Goal: Answer question/provide support

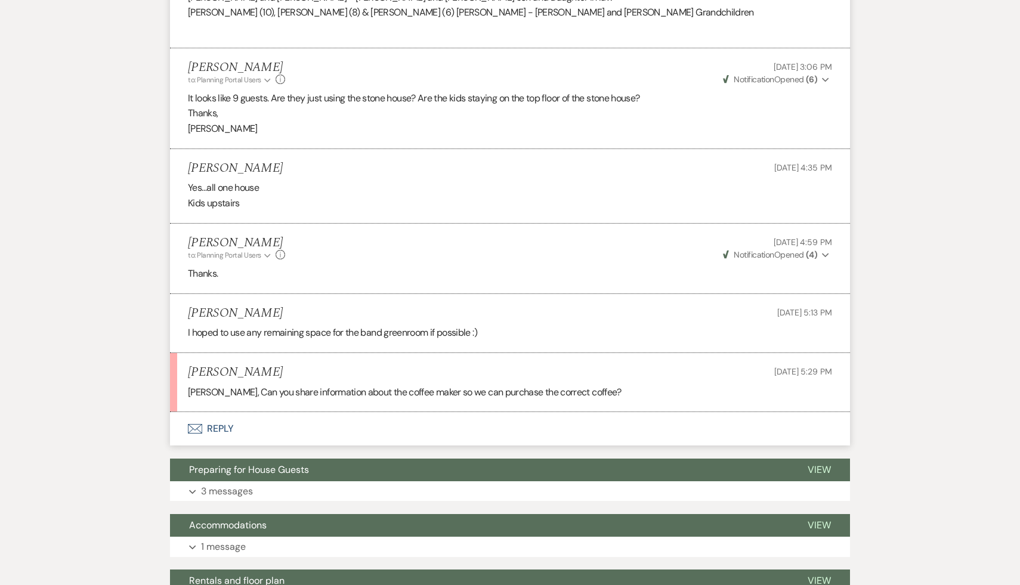
scroll to position [843, 0]
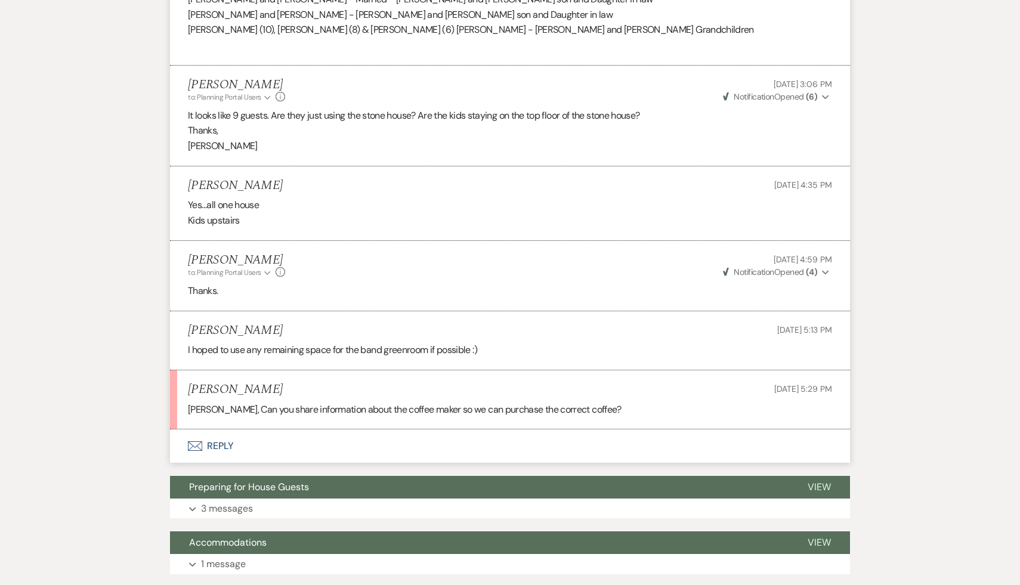
click at [219, 429] on button "Envelope Reply" at bounding box center [510, 445] width 680 height 33
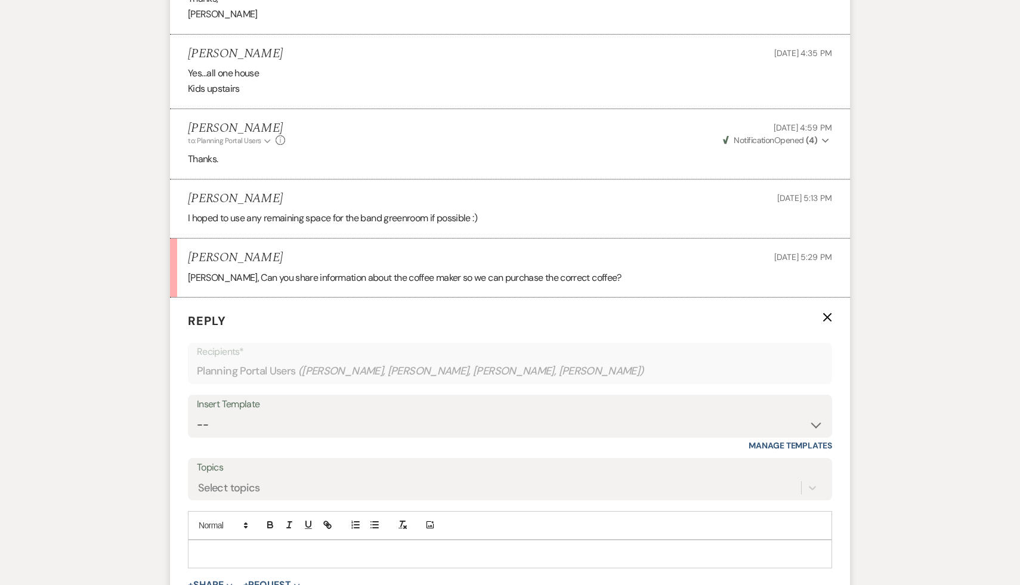
scroll to position [1015, 0]
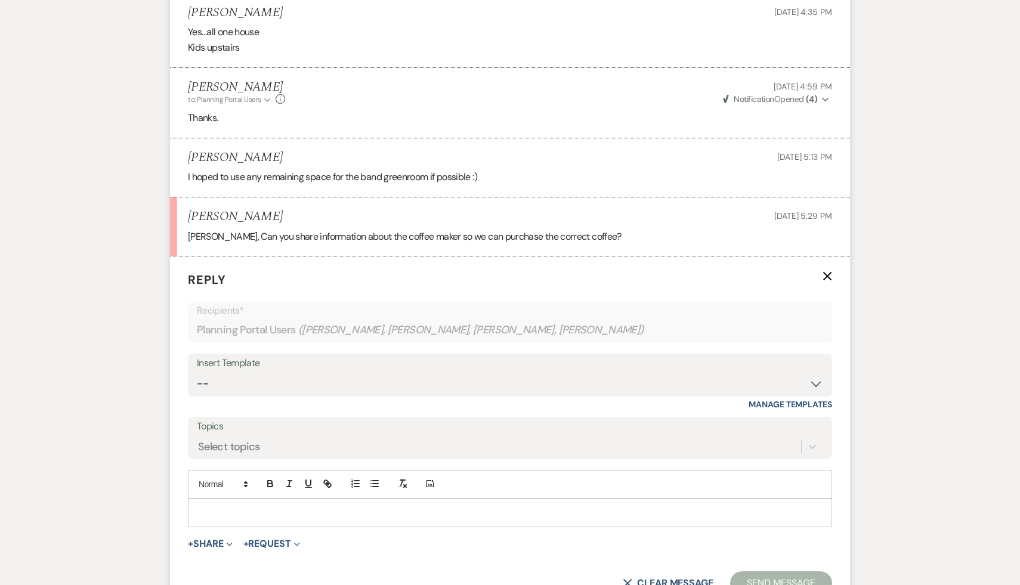
click at [234, 506] on p at bounding box center [509, 512] width 625 height 13
click at [792, 571] on button "Send Message" at bounding box center [781, 583] width 102 height 24
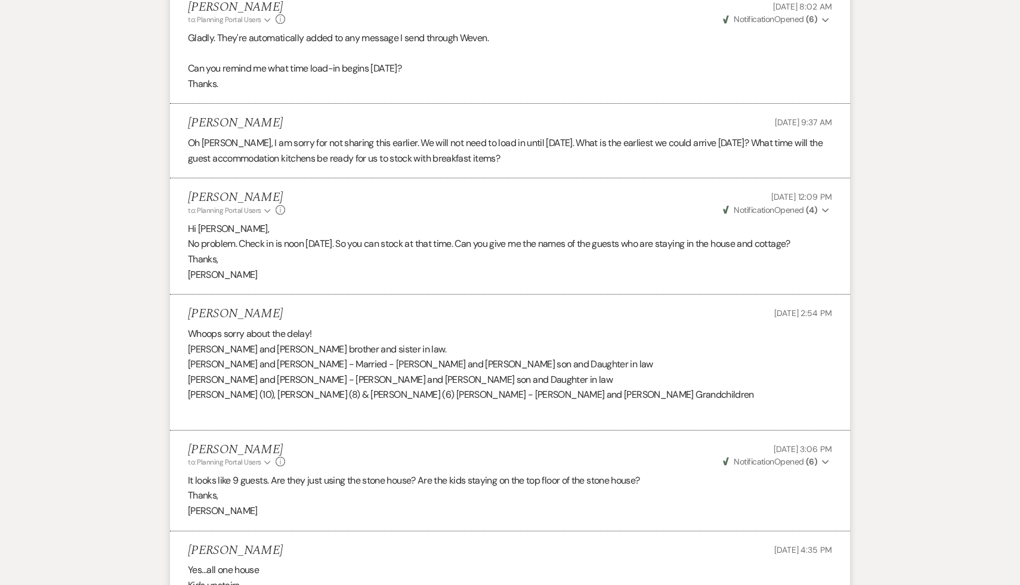
scroll to position [0, 0]
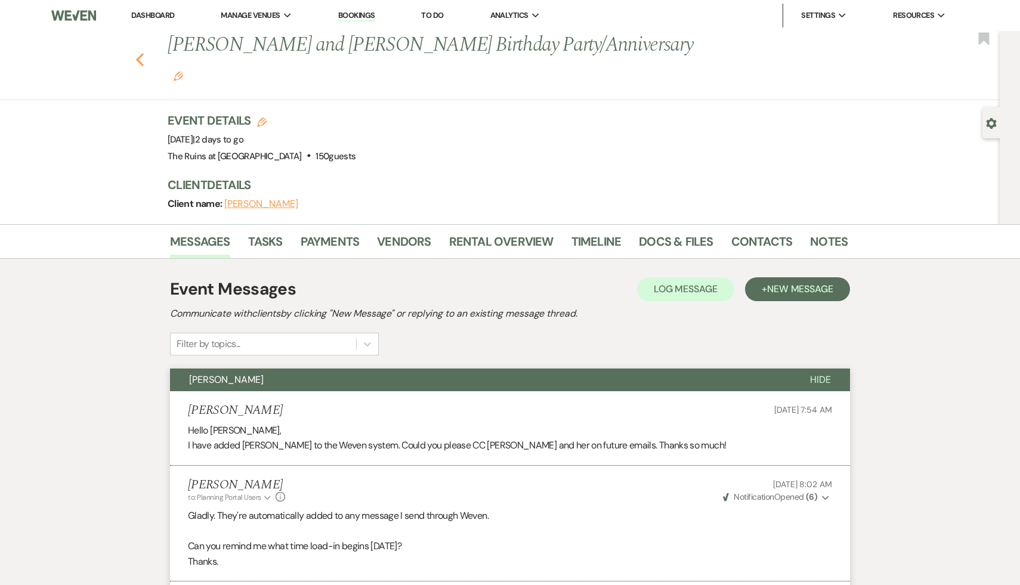
click at [139, 52] on icon "Previous" at bounding box center [139, 59] width 9 height 14
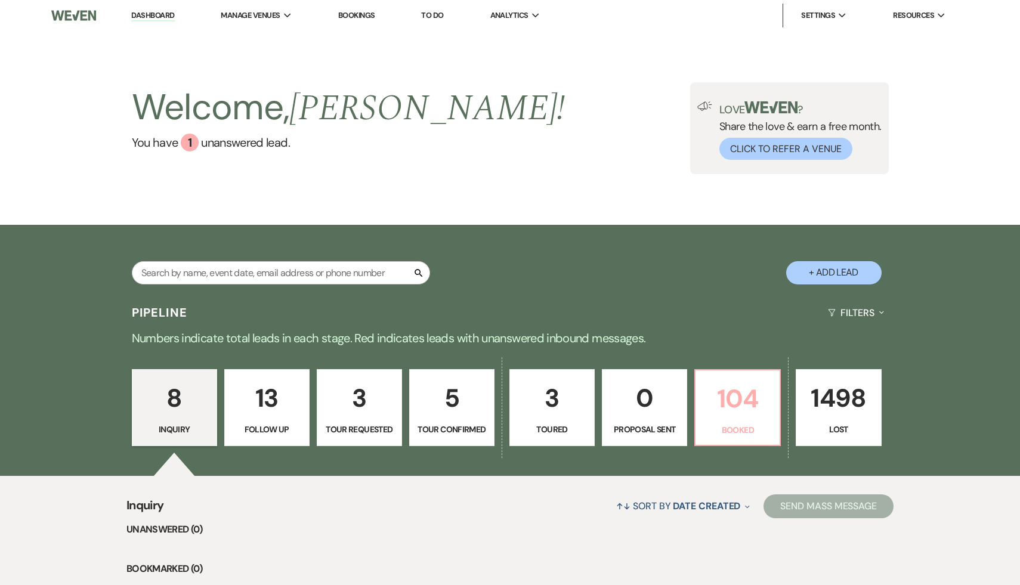
click at [728, 412] on p "104" at bounding box center [737, 399] width 70 height 40
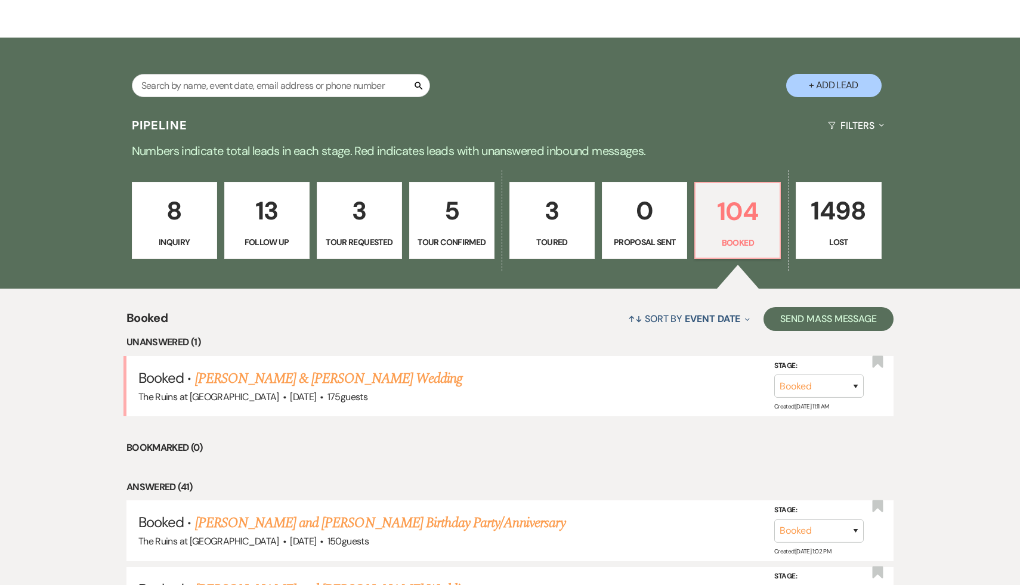
scroll to position [188, 0]
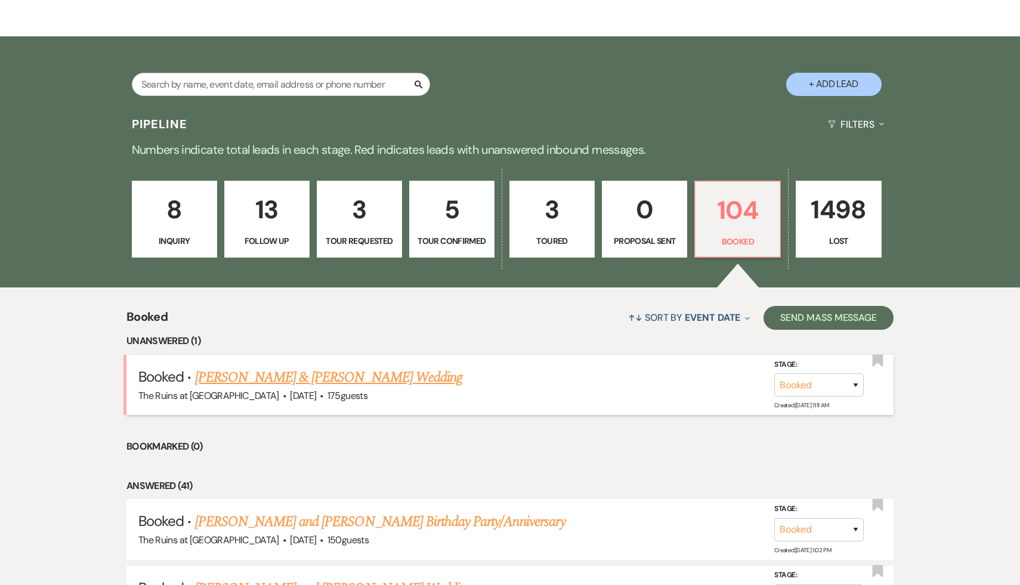
click at [399, 376] on link "[PERSON_NAME] & [PERSON_NAME] Wedding" at bounding box center [328, 377] width 267 height 21
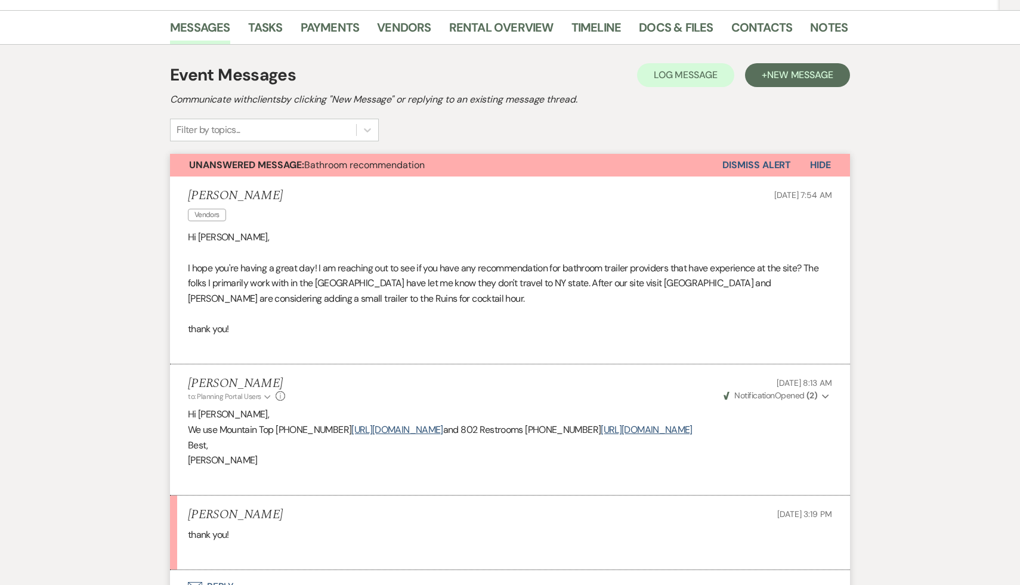
scroll to position [47, 0]
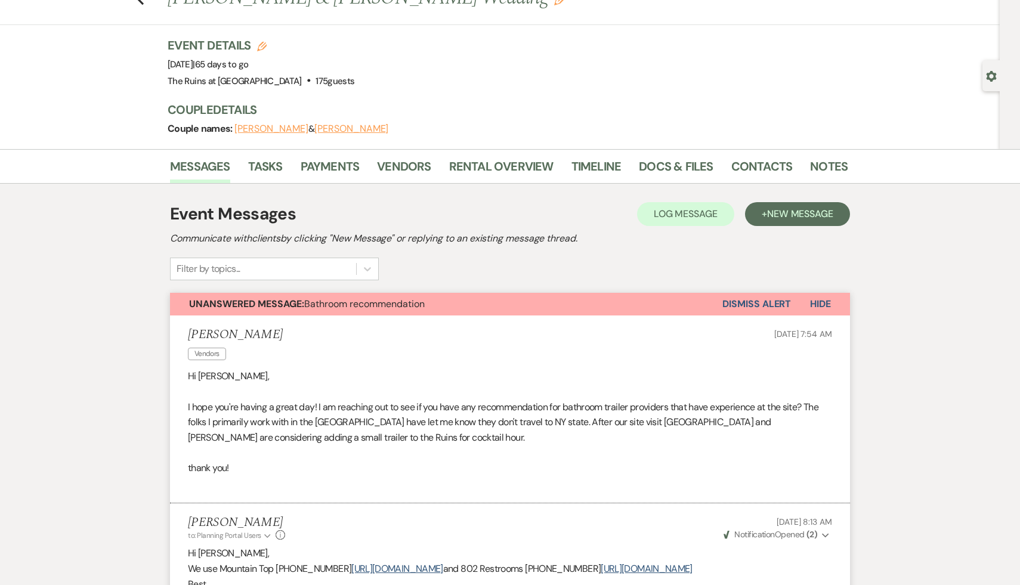
click at [777, 301] on button "Dismiss Alert" at bounding box center [756, 304] width 69 height 23
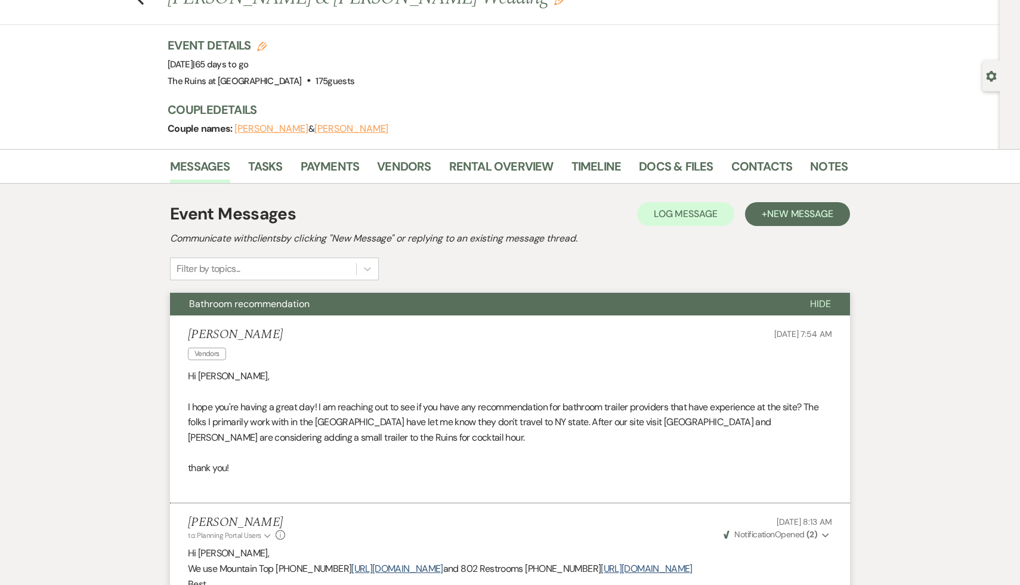
scroll to position [0, 0]
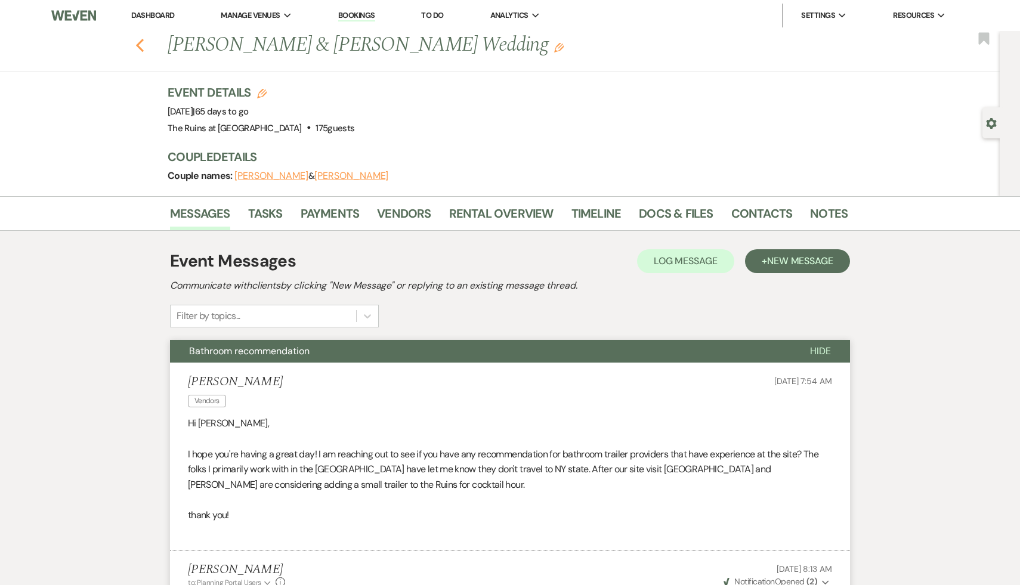
click at [140, 36] on button "Previous" at bounding box center [139, 44] width 9 height 17
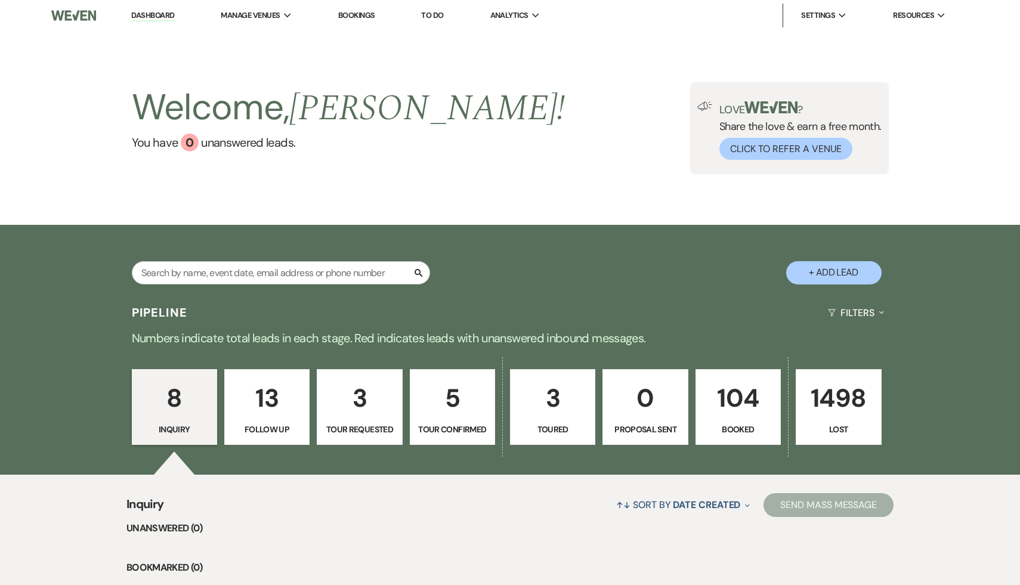
scroll to position [188, 0]
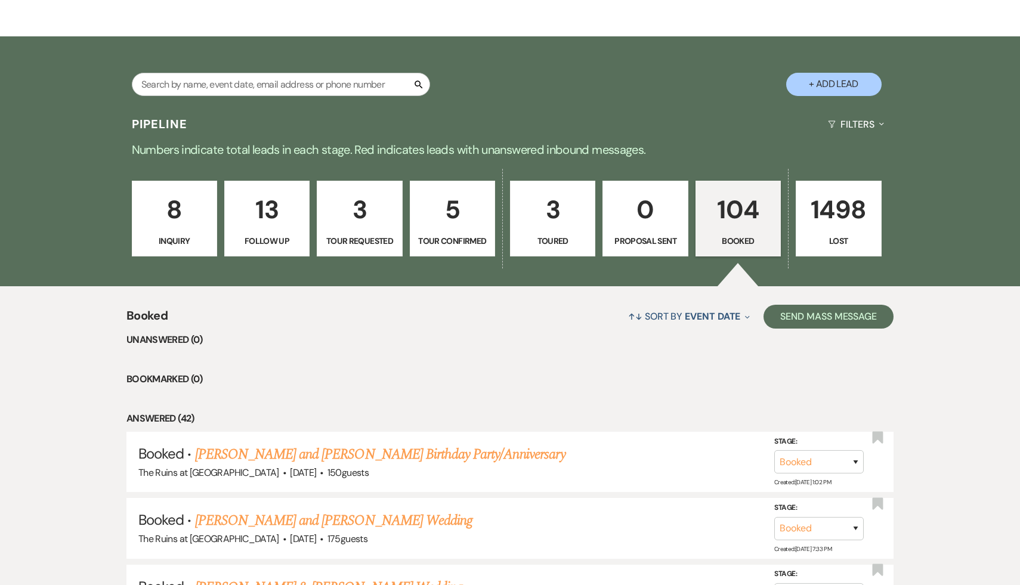
click at [736, 203] on p "104" at bounding box center [738, 210] width 70 height 40
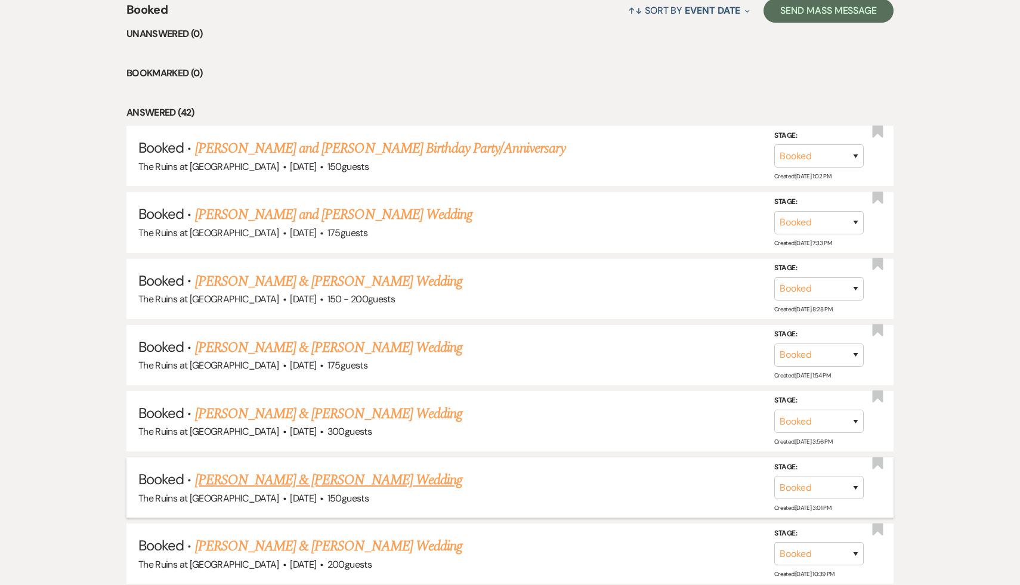
scroll to position [505, 0]
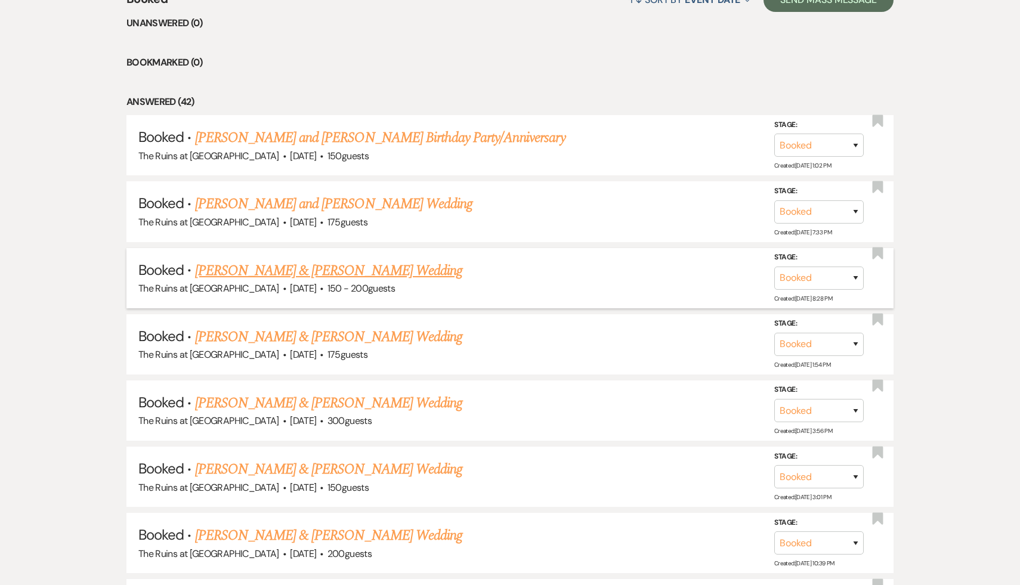
click at [368, 272] on link "[PERSON_NAME] & [PERSON_NAME] Wedding" at bounding box center [328, 270] width 267 height 21
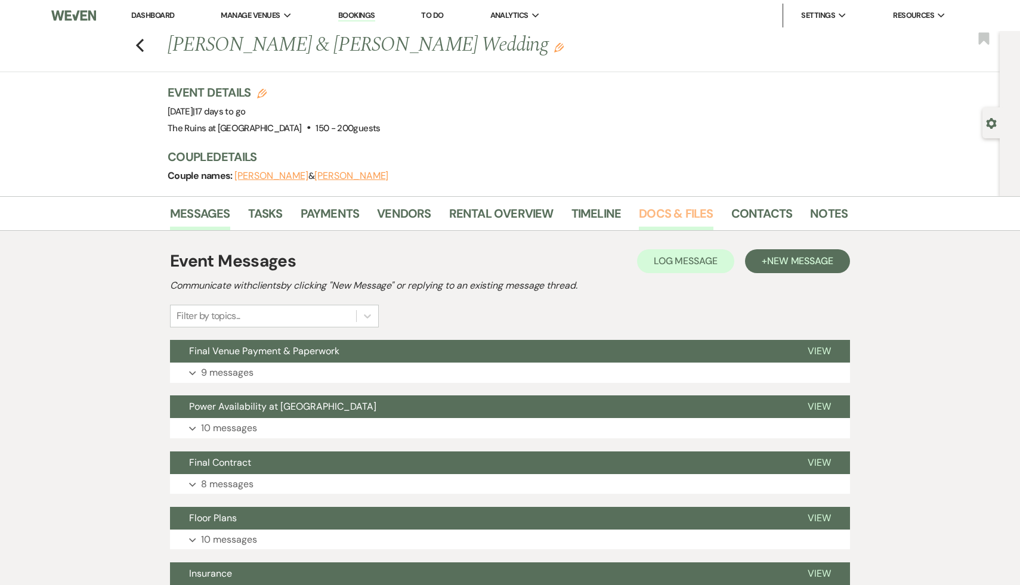
click at [676, 216] on link "Docs & Files" at bounding box center [676, 217] width 74 height 26
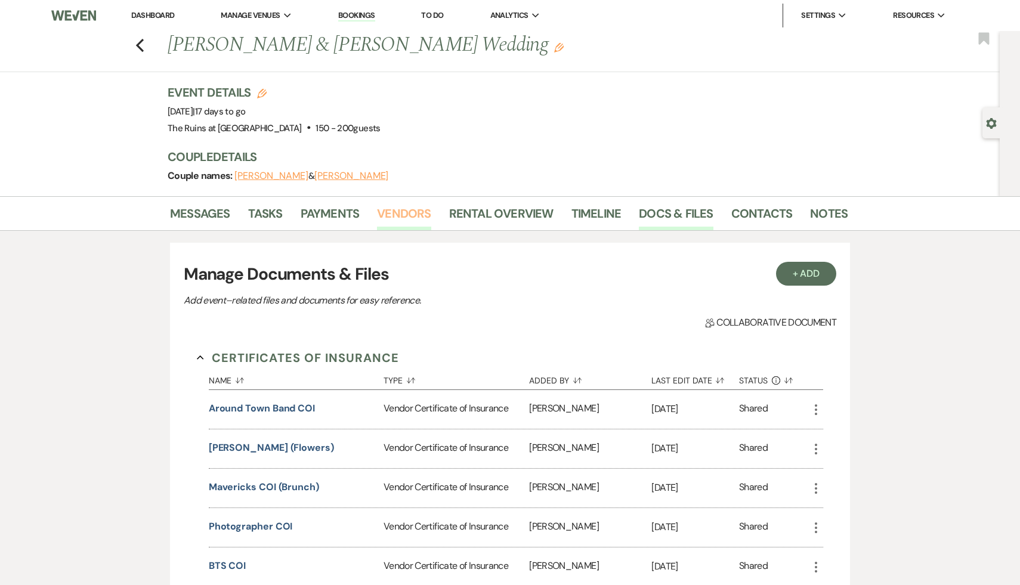
click at [414, 213] on link "Vendors" at bounding box center [404, 217] width 54 height 26
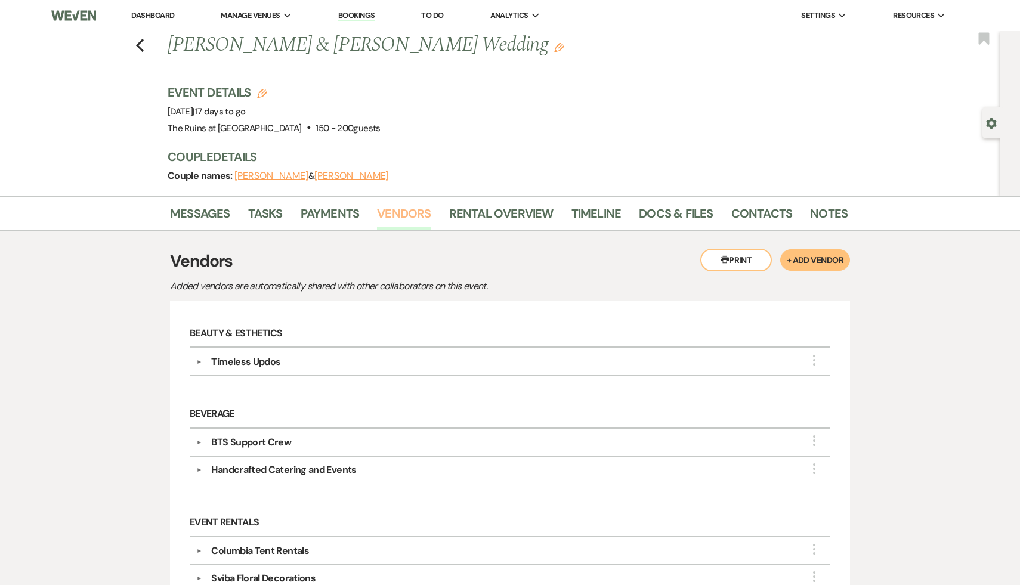
scroll to position [7, 0]
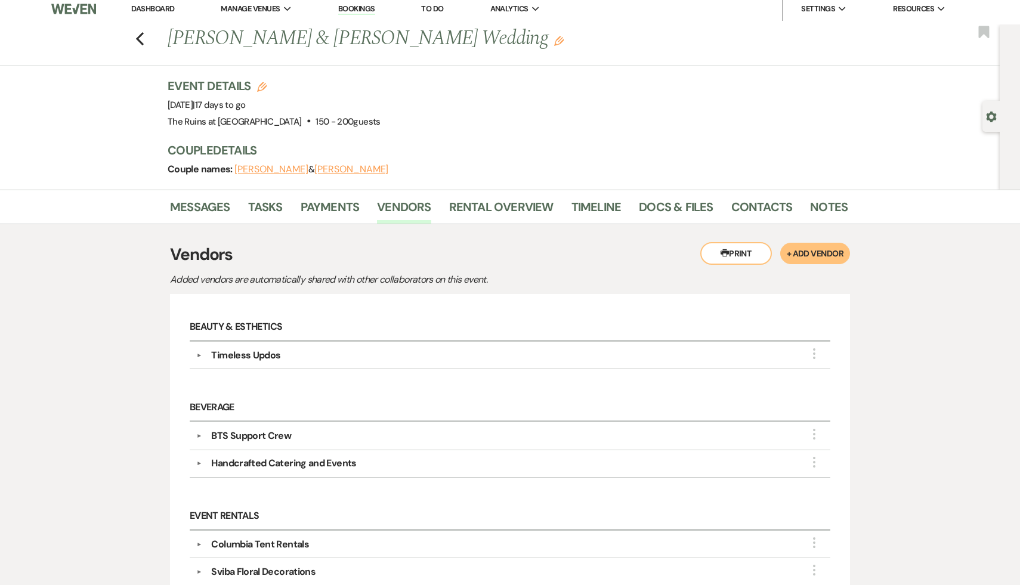
click at [275, 433] on div "BTS Support Crew" at bounding box center [251, 436] width 80 height 14
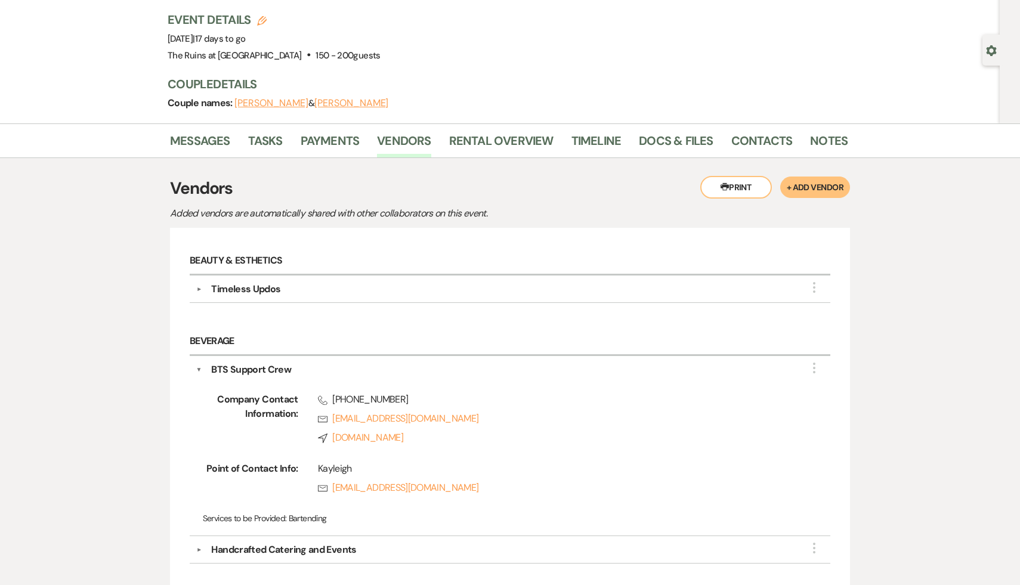
scroll to position [76, 0]
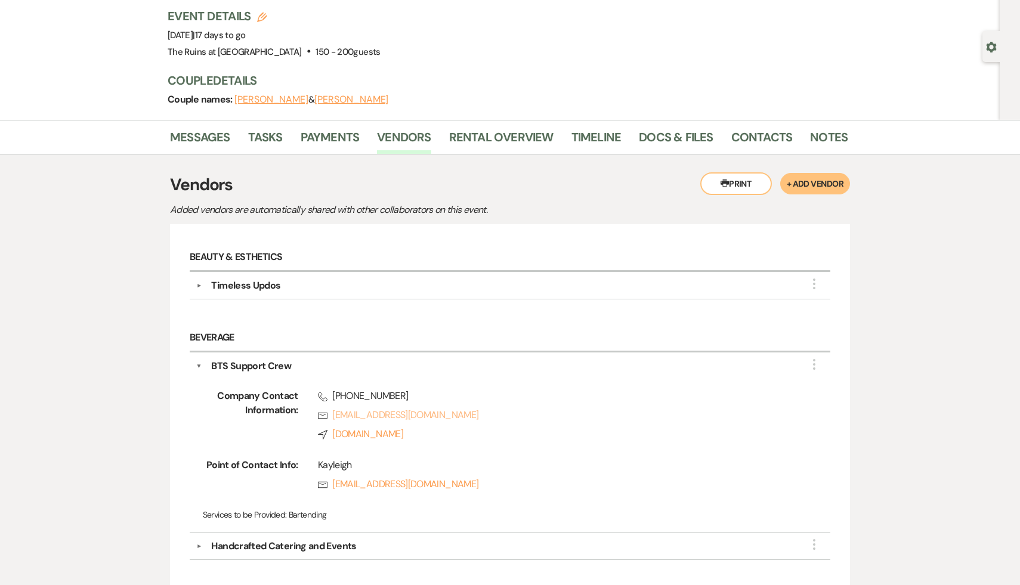
click at [405, 411] on link "Rsvp [EMAIL_ADDRESS][DOMAIN_NAME]" at bounding box center [555, 415] width 475 height 14
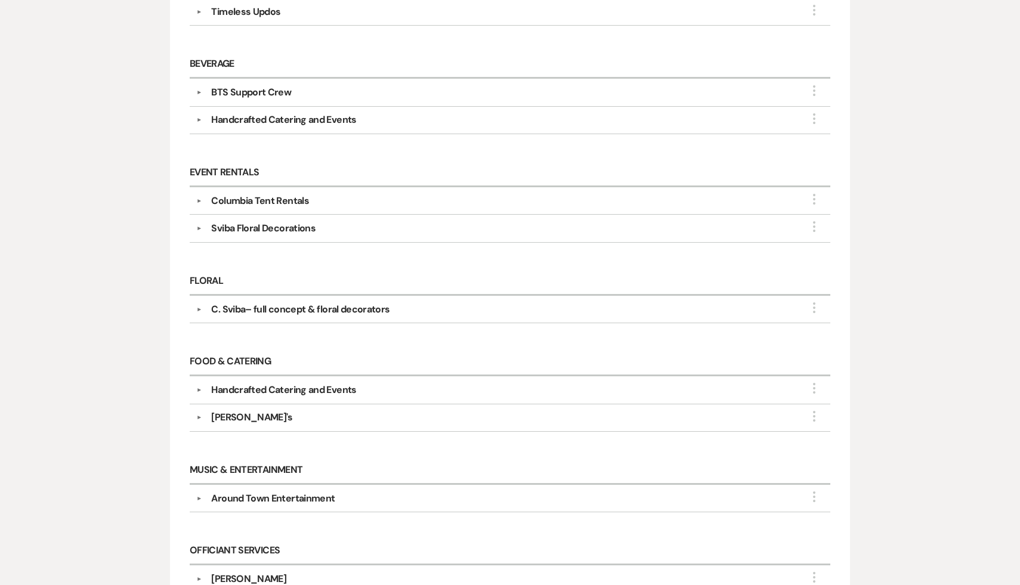
click at [269, 223] on div "Sviba Floral Decorations" at bounding box center [263, 228] width 104 height 14
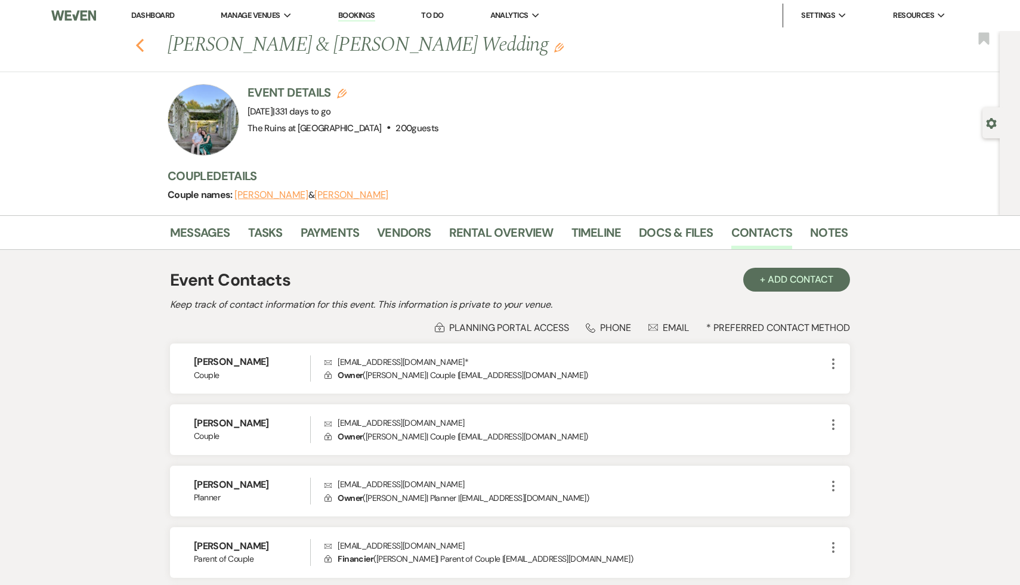
click at [138, 41] on icon "Previous" at bounding box center [139, 45] width 9 height 14
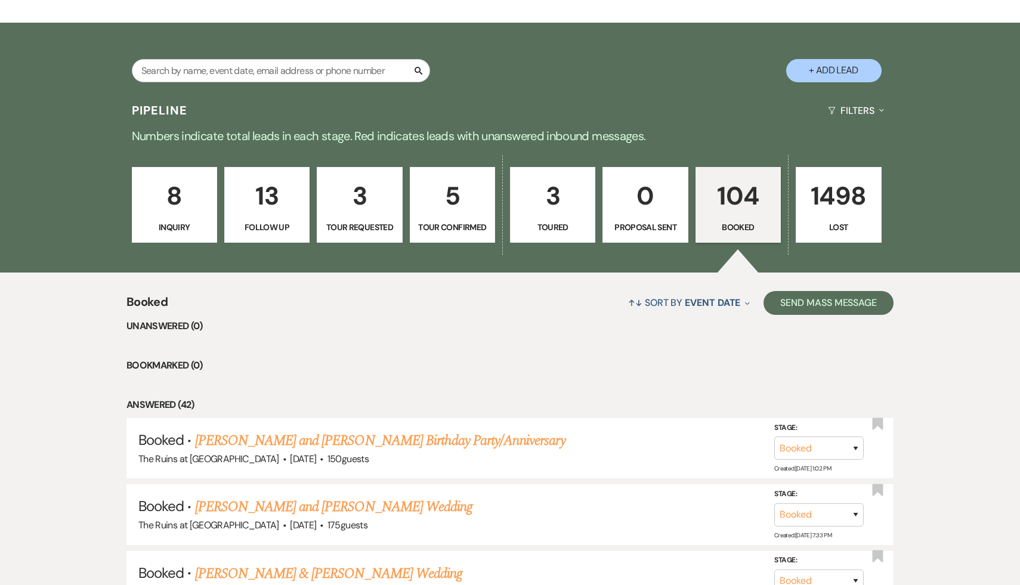
scroll to position [217, 0]
